Goal: Task Accomplishment & Management: Manage account settings

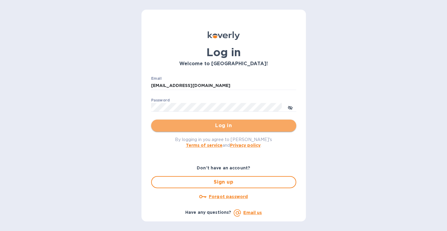
click at [205, 130] on button "Log in" at bounding box center [223, 126] width 145 height 12
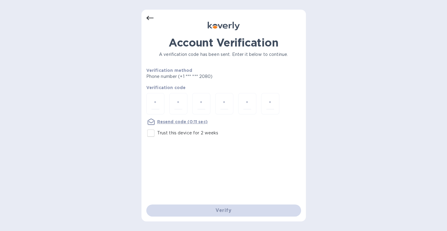
click at [151, 133] on input "Trust this device for 2 weeks" at bounding box center [150, 133] width 13 height 13
checkbox input "true"
click at [163, 104] on div at bounding box center [155, 103] width 18 height 21
drag, startPoint x: 165, startPoint y: 102, endPoint x: 160, endPoint y: 106, distance: 5.6
click at [159, 106] on input "number" at bounding box center [155, 103] width 8 height 11
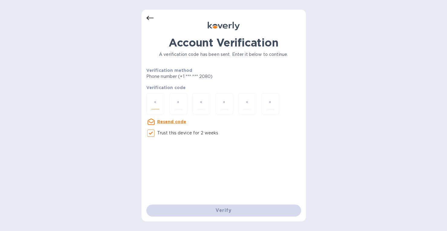
paste input "5"
type input "5"
type input "0"
type input "3"
type input "8"
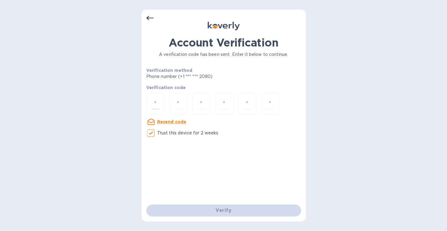
type input "2"
type input "9"
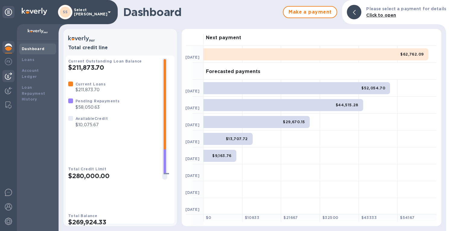
click at [8, 75] on img at bounding box center [8, 76] width 7 height 7
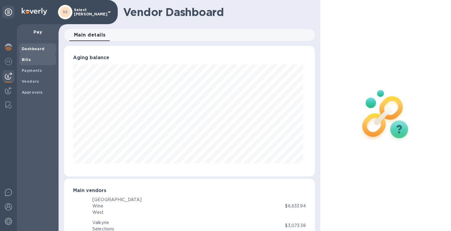
scroll to position [131, 248]
click at [33, 56] on div "Bills" at bounding box center [37, 59] width 37 height 11
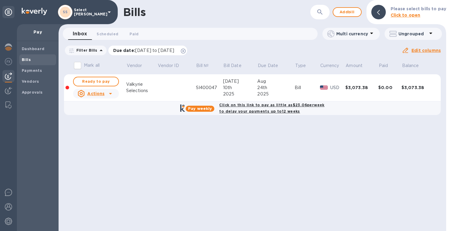
click at [188, 50] on div "Due date : 07/12/2025 to 11/09/2025" at bounding box center [147, 51] width 79 height 10
click at [186, 50] on icon at bounding box center [183, 51] width 5 height 5
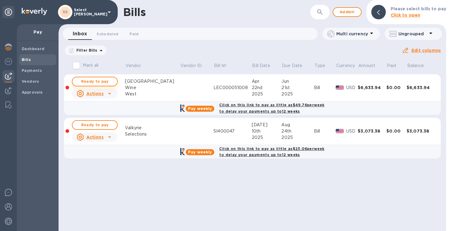
click at [105, 81] on span "Ready to pay" at bounding box center [94, 81] width 35 height 7
click at [106, 80] on span "Ready to pay" at bounding box center [94, 81] width 35 height 7
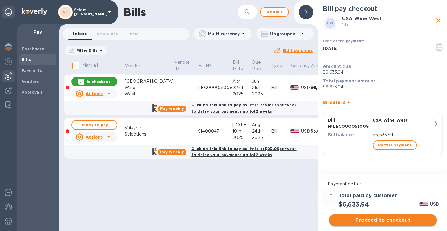
click at [377, 220] on span "Proceed to checkout" at bounding box center [383, 220] width 98 height 7
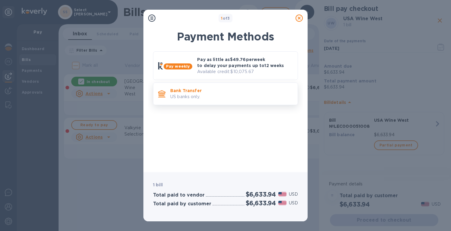
click at [209, 92] on p "Bank Transfer" at bounding box center [231, 91] width 123 height 6
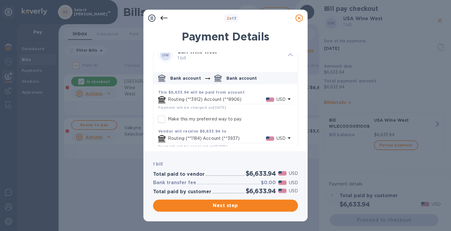
scroll to position [18, 0]
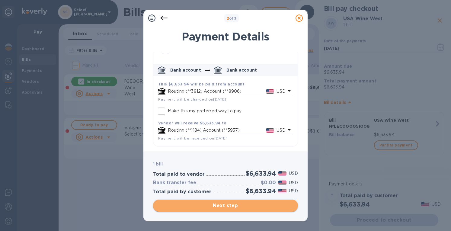
click at [227, 207] on span "Next step" at bounding box center [225, 205] width 135 height 7
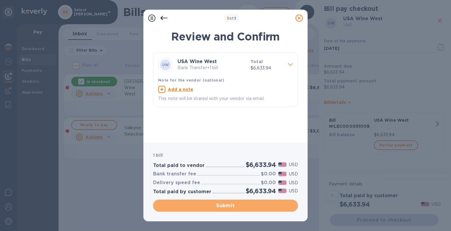
drag, startPoint x: 228, startPoint y: 208, endPoint x: 228, endPoint y: 203, distance: 4.8
click at [228, 206] on span "Submit" at bounding box center [225, 205] width 135 height 7
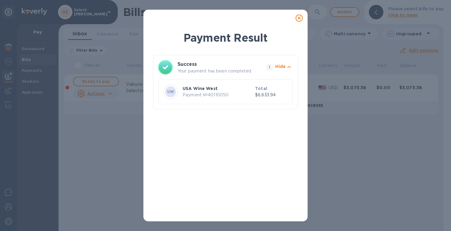
drag, startPoint x: 297, startPoint y: 17, endPoint x: 293, endPoint y: 23, distance: 7.4
click at [297, 17] on icon at bounding box center [299, 18] width 7 height 7
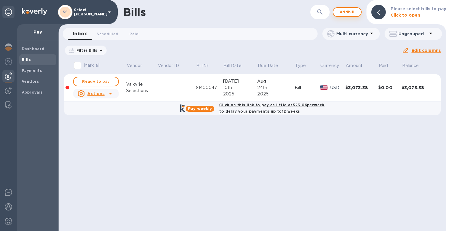
click at [346, 12] on span "Add bill" at bounding box center [347, 11] width 18 height 7
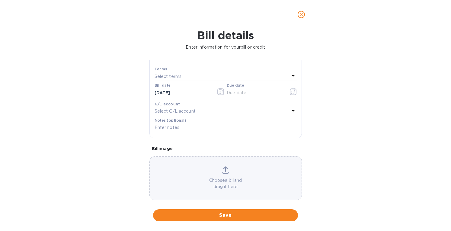
scroll to position [86, 0]
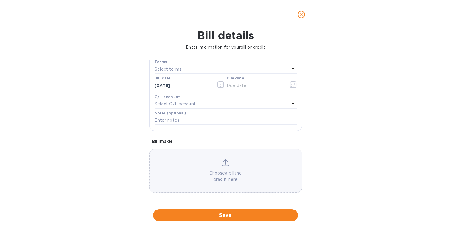
click at [223, 160] on icon at bounding box center [225, 161] width 5 height 5
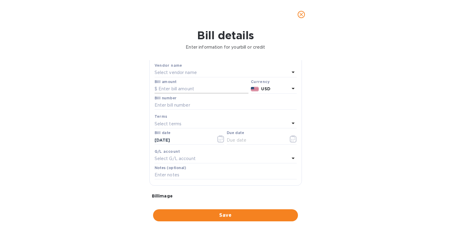
scroll to position [26, 0]
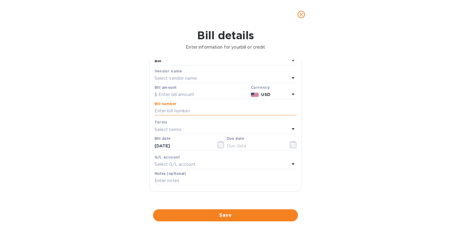
click at [165, 110] on input "text" at bounding box center [226, 111] width 142 height 9
paste input "CPC000052151"
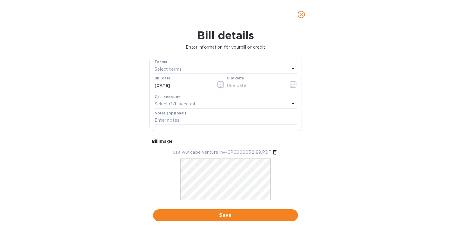
scroll to position [0, 0]
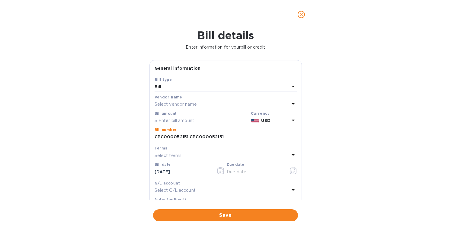
drag, startPoint x: 218, startPoint y: 137, endPoint x: 237, endPoint y: 137, distance: 18.7
click at [236, 137] on input "CPC000052151 CPC000052151" at bounding box center [226, 137] width 142 height 9
type input "CPC000052151 CPC000052189"
click at [170, 105] on p "Select vendor name" at bounding box center [176, 104] width 42 height 6
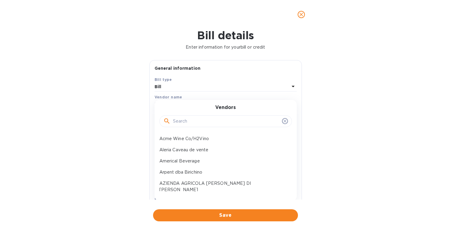
click at [180, 121] on input "text" at bounding box center [226, 121] width 107 height 9
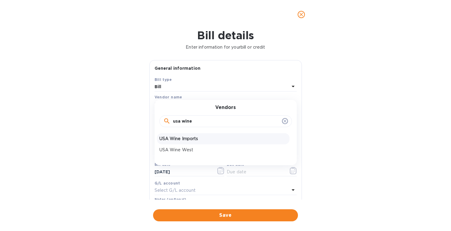
type input "usa wine"
click at [180, 138] on p "USA Wine Imports" at bounding box center [224, 139] width 128 height 6
type input "10/25/2025"
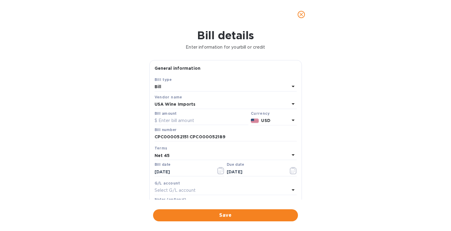
click at [196, 105] on div "USA Wine Imports" at bounding box center [222, 104] width 135 height 8
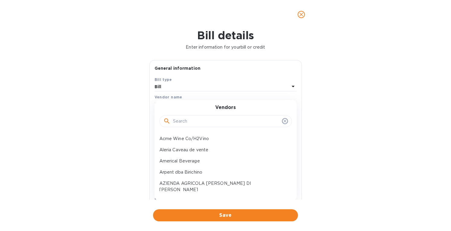
click at [188, 122] on input "text" at bounding box center [226, 121] width 107 height 9
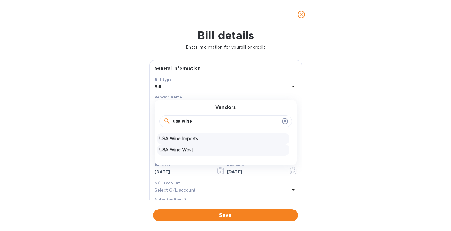
type input "usa wine"
click at [183, 151] on p "USA Wine West" at bounding box center [224, 150] width 128 height 6
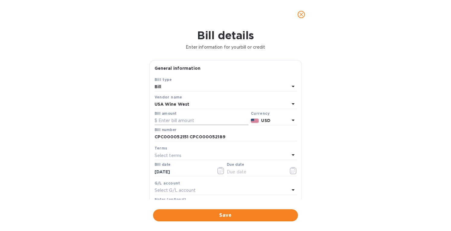
click at [178, 120] on input "text" at bounding box center [202, 120] width 94 height 9
drag, startPoint x: 167, startPoint y: 171, endPoint x: 116, endPoint y: 171, distance: 50.8
click at [116, 171] on div "Bill details Enter information for your bill or credit General information Save…" at bounding box center [225, 130] width 451 height 202
type input "05/01/2025"
click at [161, 156] on p "Select terms" at bounding box center [168, 156] width 27 height 6
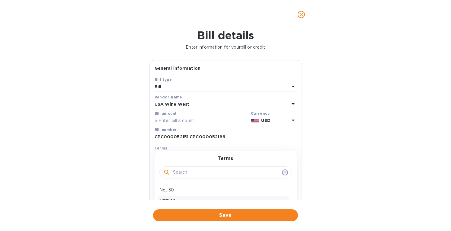
click at [170, 197] on div "NET 60" at bounding box center [223, 201] width 133 height 11
type input "06/30/2025"
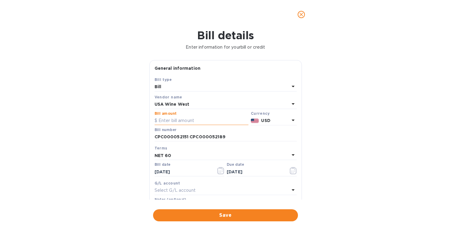
click at [182, 119] on input "text" at bounding box center [202, 120] width 94 height 9
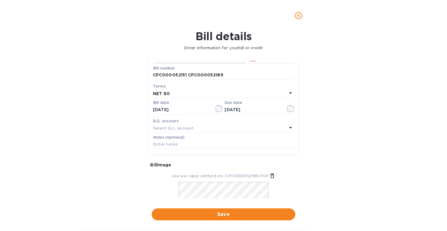
scroll to position [105, 0]
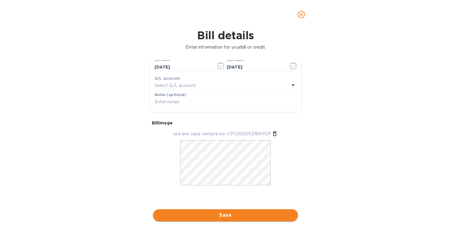
type input "5,005.65"
click at [208, 211] on button "Save" at bounding box center [225, 215] width 145 height 12
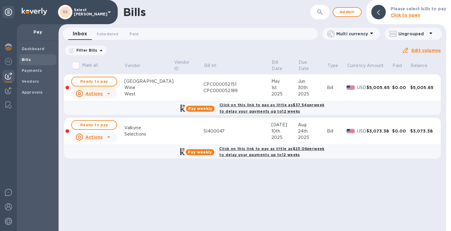
click at [91, 80] on span "Ready to pay" at bounding box center [94, 81] width 35 height 7
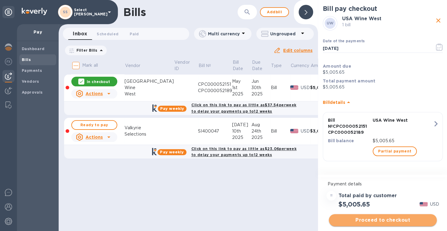
click at [367, 220] on span "Proceed to checkout" at bounding box center [383, 220] width 98 height 7
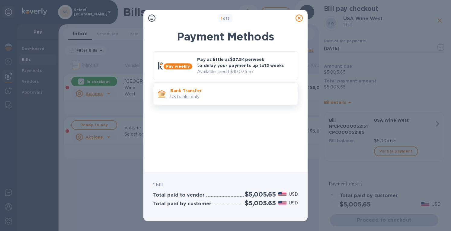
click at [213, 94] on p "US banks only." at bounding box center [231, 97] width 123 height 6
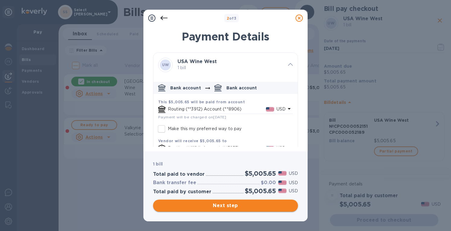
click at [218, 205] on span "Next step" at bounding box center [225, 205] width 135 height 7
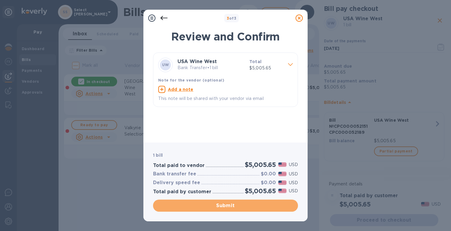
drag, startPoint x: 216, startPoint y: 205, endPoint x: 238, endPoint y: 188, distance: 28.4
click at [216, 205] on span "Submit" at bounding box center [225, 205] width 135 height 7
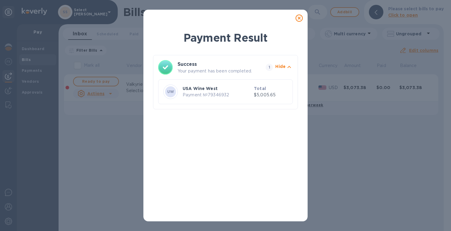
click at [299, 21] on icon at bounding box center [299, 18] width 7 height 7
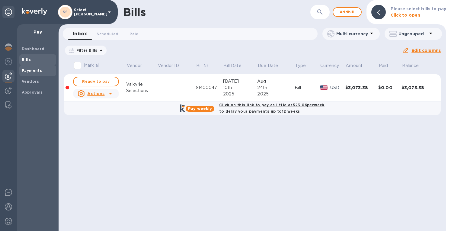
click at [33, 75] on div "Payments" at bounding box center [37, 70] width 37 height 11
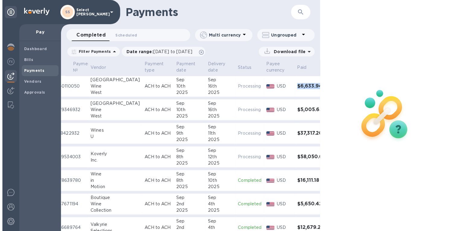
scroll to position [0, 19]
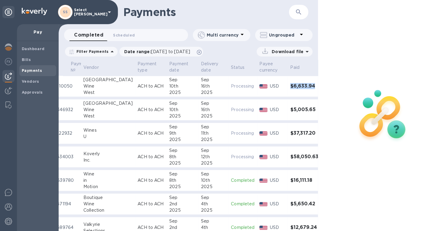
drag, startPoint x: 291, startPoint y: 89, endPoint x: 306, endPoint y: 86, distance: 15.5
click at [306, 86] on tr "40110050 USA Wine West ACH to ACH Sep 10th 2025 Sep 16th 2025 Processing USD $6…" at bounding box center [189, 86] width 281 height 21
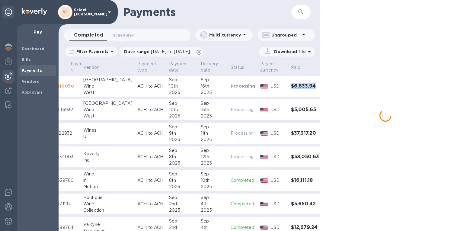
scroll to position [0, 17]
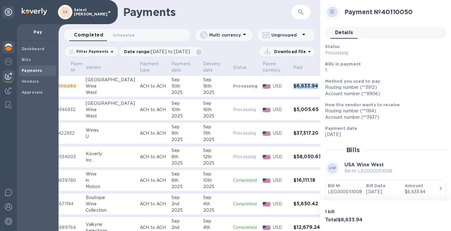
click at [8, 47] on img at bounding box center [8, 47] width 7 height 7
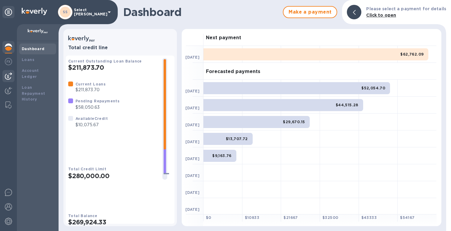
click at [7, 76] on img at bounding box center [8, 76] width 7 height 7
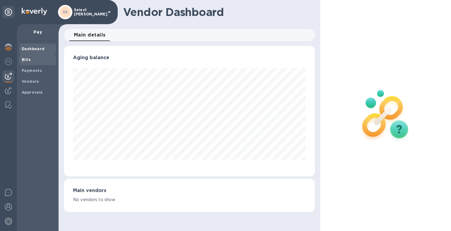
scroll to position [131, 251]
click at [30, 63] on div "Bills" at bounding box center [37, 59] width 37 height 11
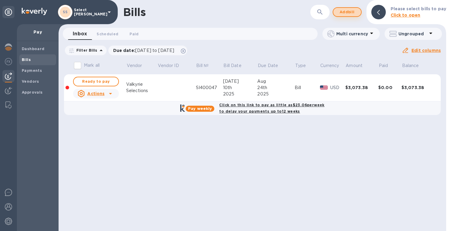
click at [349, 11] on span "Add bill" at bounding box center [347, 11] width 18 height 7
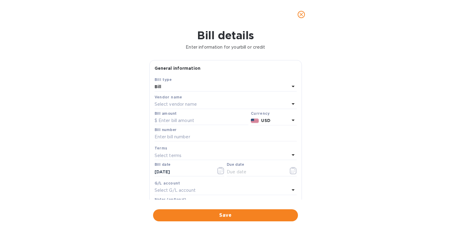
click at [166, 104] on p "Select vendor name" at bounding box center [176, 104] width 42 height 6
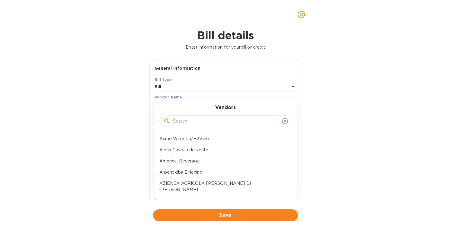
click at [179, 122] on input "text" at bounding box center [226, 121] width 107 height 9
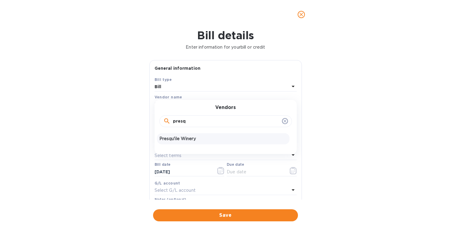
type input "presq"
click at [182, 136] on p "Presqu'ile Winery" at bounding box center [224, 139] width 128 height 6
type input "11/09/2025"
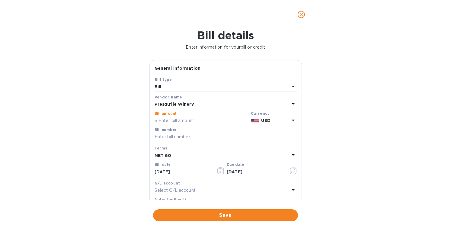
click at [174, 118] on input "text" at bounding box center [202, 120] width 94 height 9
type input "5,530"
click at [174, 136] on input "text" at bounding box center [226, 137] width 142 height 9
paste input "SI-15287"
type input "SI-15287"
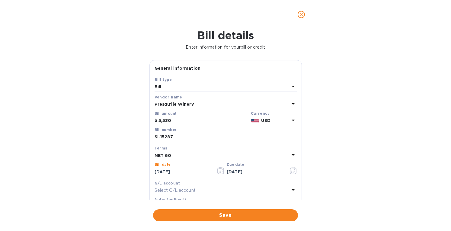
drag, startPoint x: 184, startPoint y: 173, endPoint x: 142, endPoint y: 174, distance: 42.0
click at [142, 174] on div "Bill details Enter information for your bill or credit General information Save…" at bounding box center [225, 130] width 451 height 202
type input "05/15/2025"
click at [168, 155] on b "NET 60" at bounding box center [163, 155] width 17 height 5
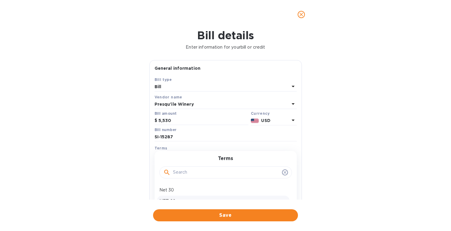
click at [173, 199] on p "NET 60" at bounding box center [224, 201] width 128 height 6
type input "07/14/2025"
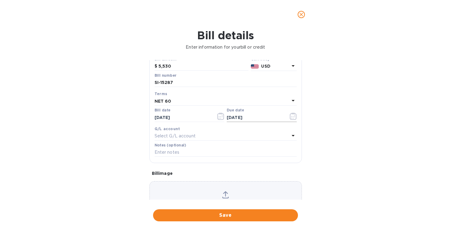
scroll to position [60, 0]
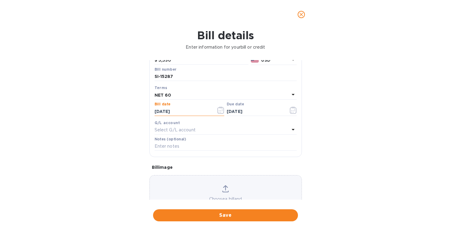
click at [158, 112] on input "05/15/2025" at bounding box center [183, 111] width 57 height 9
type input "06/15/2025"
click at [186, 92] on div "NET 60" at bounding box center [222, 95] width 135 height 8
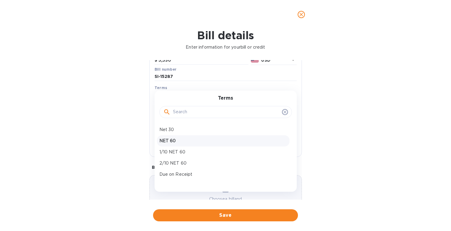
click at [174, 142] on p "NET 60" at bounding box center [224, 141] width 128 height 6
type input "08/14/2025"
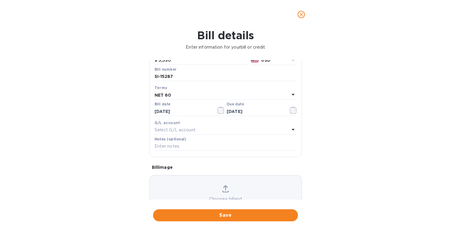
scroll to position [86, 0]
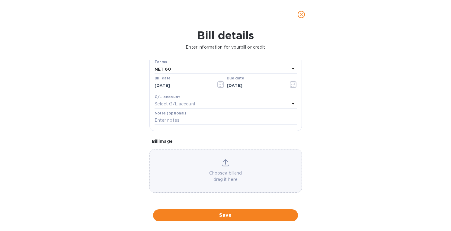
click at [226, 165] on icon at bounding box center [225, 162] width 7 height 7
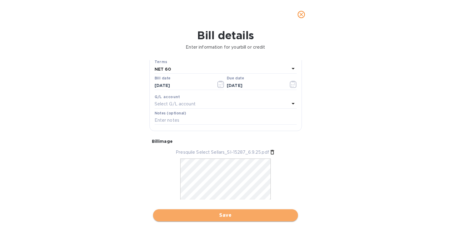
click at [221, 215] on span "Save" at bounding box center [225, 215] width 135 height 7
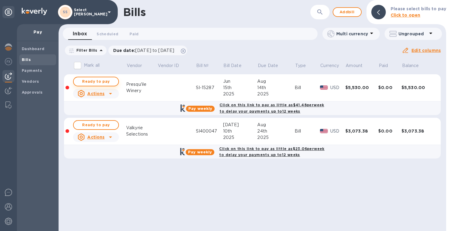
click at [106, 79] on span "Ready to pay" at bounding box center [96, 81] width 35 height 7
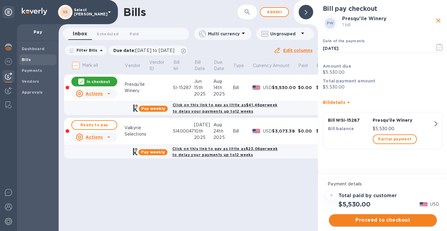
click at [376, 220] on span "Proceed to checkout" at bounding box center [383, 220] width 98 height 7
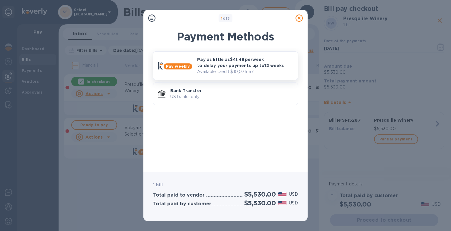
click at [212, 65] on p "Pay as little as $41.48 per week to delay your payments up to 12 weeks" at bounding box center [245, 63] width 96 height 12
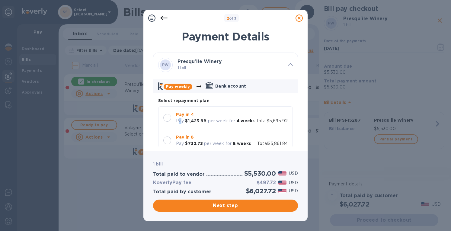
click at [180, 118] on p "Pay" at bounding box center [180, 121] width 8 height 6
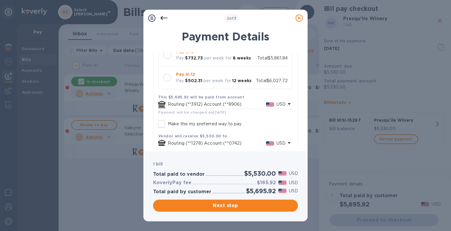
scroll to position [115, 0]
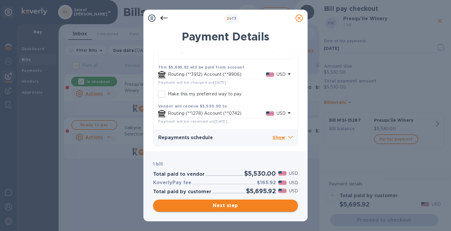
click at [218, 204] on span "Next step" at bounding box center [225, 205] width 135 height 7
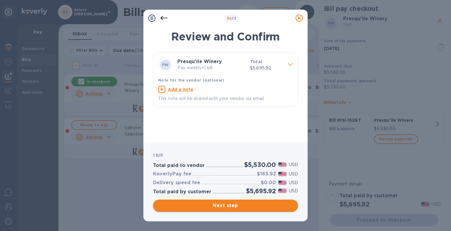
click at [229, 204] on span "Next step" at bounding box center [225, 205] width 135 height 7
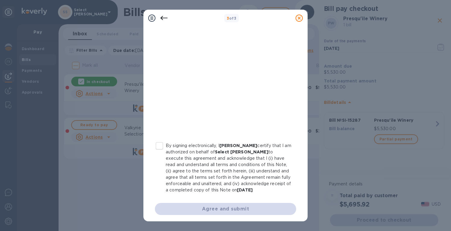
scroll to position [106, 0]
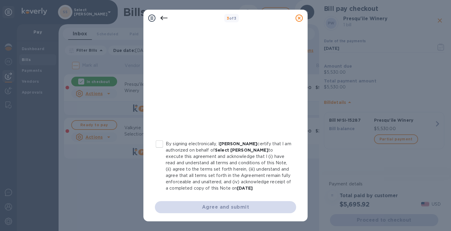
click at [160, 144] on input "By signing electronically, I Erin Grace certify that I am authorized on behalf …" at bounding box center [159, 144] width 13 height 13
checkbox input "true"
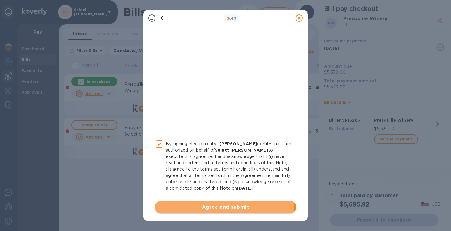
click at [213, 206] on span "Agree and submit" at bounding box center [226, 207] width 132 height 7
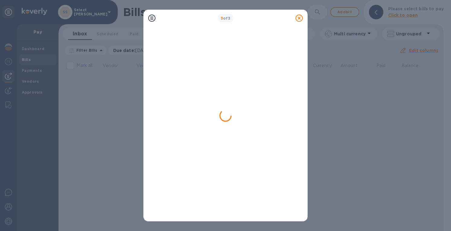
click at [300, 18] on icon at bounding box center [299, 18] width 7 height 7
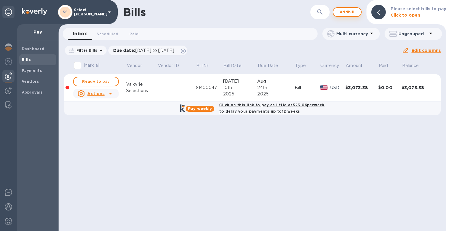
click at [347, 9] on span "Add bill" at bounding box center [347, 11] width 18 height 7
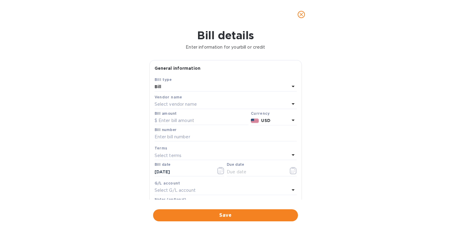
click at [170, 105] on p "Select vendor name" at bounding box center [176, 104] width 42 height 6
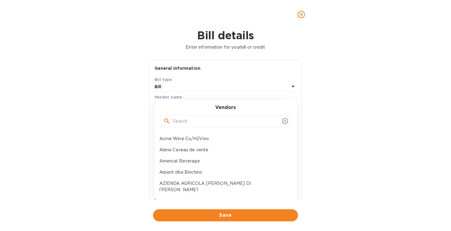
click at [178, 120] on input "text" at bounding box center [226, 121] width 107 height 9
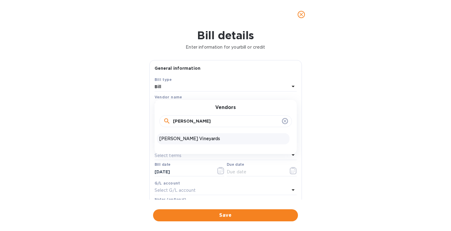
type input "Stolpman"
click at [178, 138] on p "Stolpman Vineyards" at bounding box center [224, 139] width 128 height 6
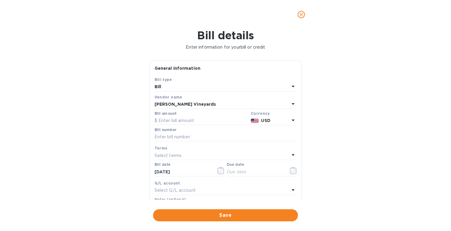
scroll to position [86, 0]
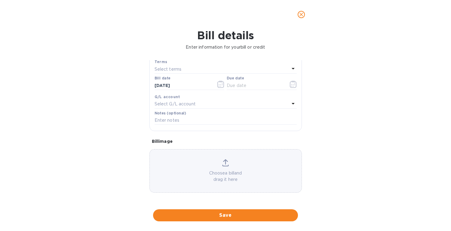
click at [224, 161] on icon at bounding box center [225, 162] width 7 height 7
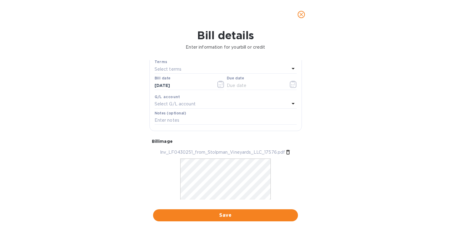
click at [288, 151] on icon at bounding box center [289, 152] width 4 height 5
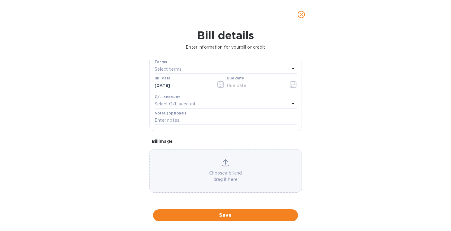
drag, startPoint x: 227, startPoint y: 159, endPoint x: 224, endPoint y: 157, distance: 3.7
click at [224, 157] on div "Choose a bill and drag it here" at bounding box center [226, 171] width 153 height 44
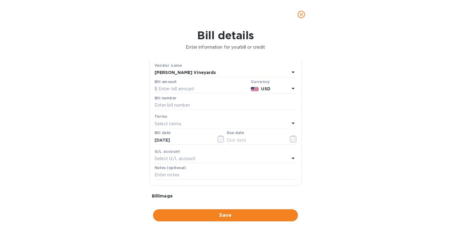
scroll to position [26, 0]
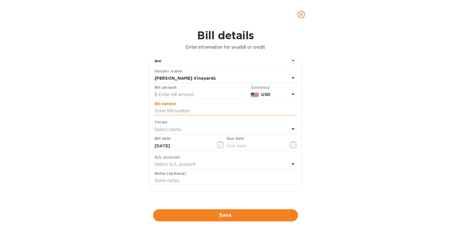
click at [163, 110] on input "text" at bounding box center [226, 111] width 142 height 9
click at [174, 110] on input "BD" at bounding box center [226, 111] width 142 height 9
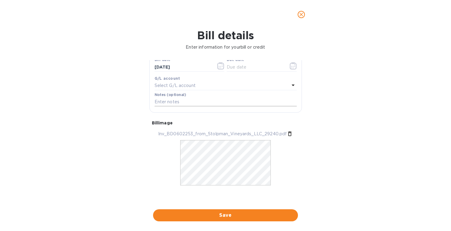
scroll to position [0, 0]
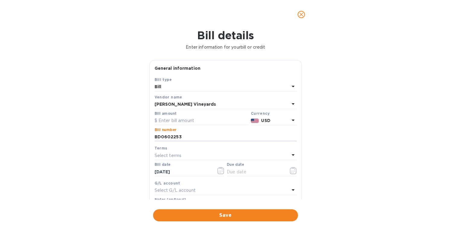
type input "BD0602253"
click at [165, 119] on input "text" at bounding box center [202, 120] width 94 height 9
type input "11,620"
drag, startPoint x: 186, startPoint y: 171, endPoint x: 128, endPoint y: 173, distance: 58.3
click at [128, 173] on div "Bill details Enter information for your bill or credit General information Save…" at bounding box center [225, 130] width 451 height 202
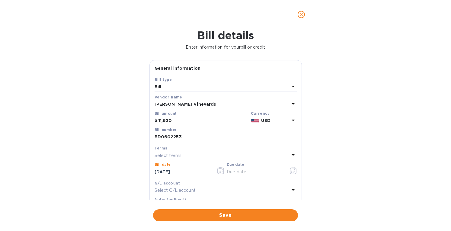
type input "06/10/2025"
click at [157, 154] on p "Select terms" at bounding box center [168, 156] width 27 height 6
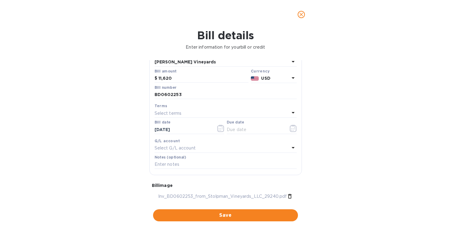
scroll to position [43, 0]
click at [166, 109] on div "Select terms" at bounding box center [222, 113] width 135 height 8
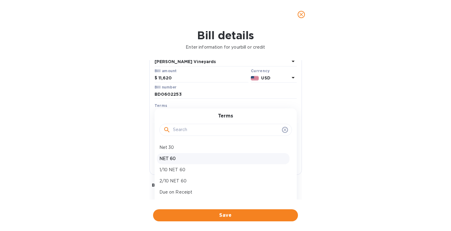
click at [170, 157] on p "NET 60" at bounding box center [224, 159] width 128 height 6
type input "08/09/2025"
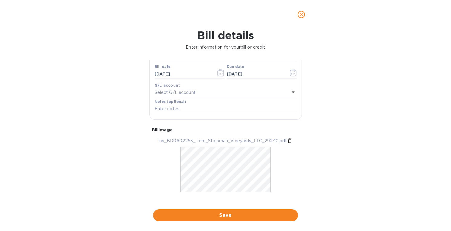
scroll to position [105, 0]
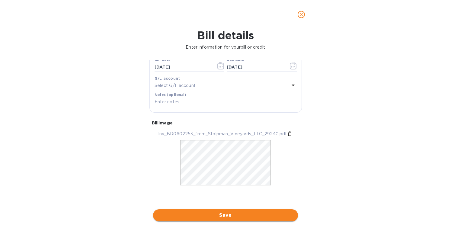
click at [221, 215] on span "Save" at bounding box center [225, 215] width 135 height 7
